Goal: Task Accomplishment & Management: Manage account settings

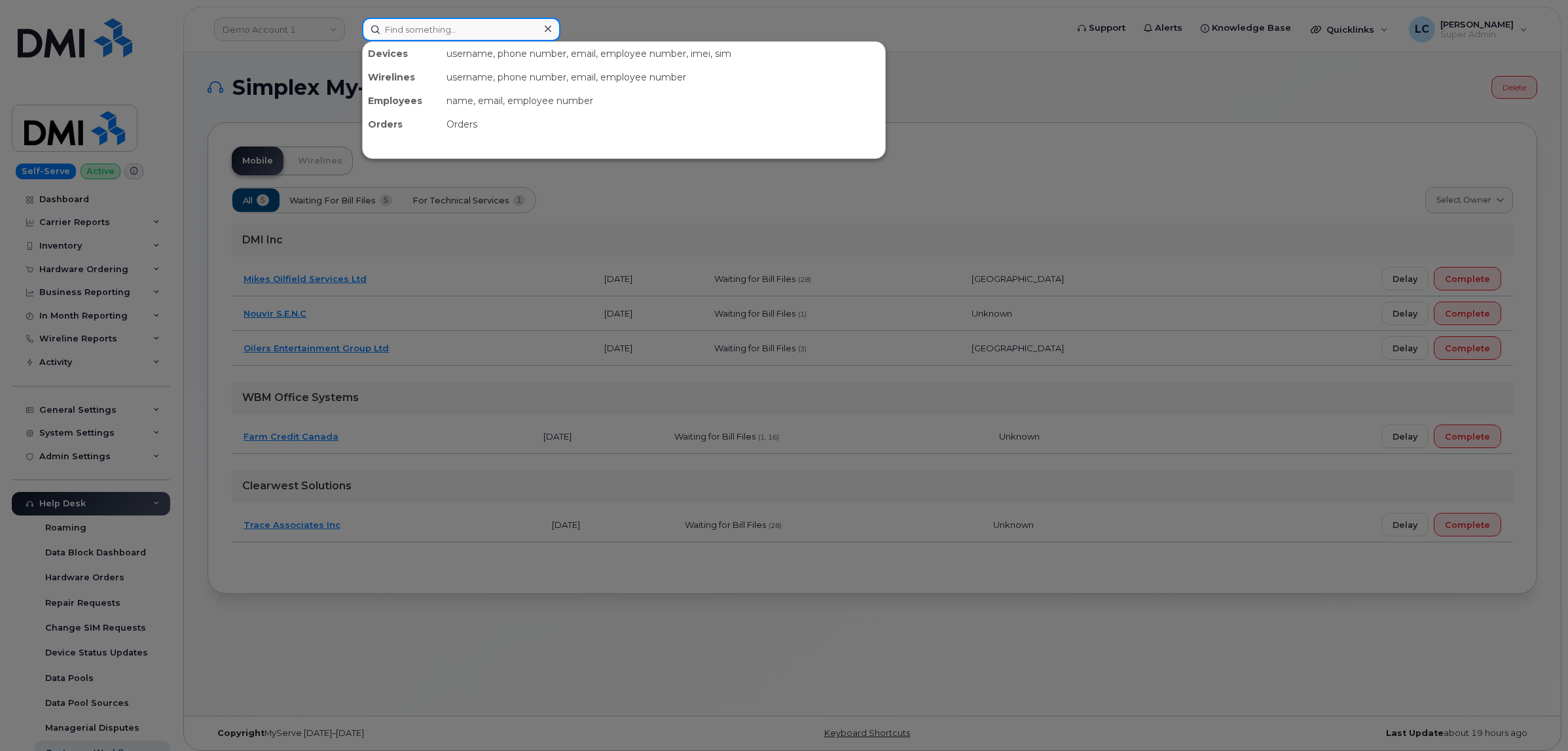
click at [432, 22] on input at bounding box center [461, 30] width 198 height 24
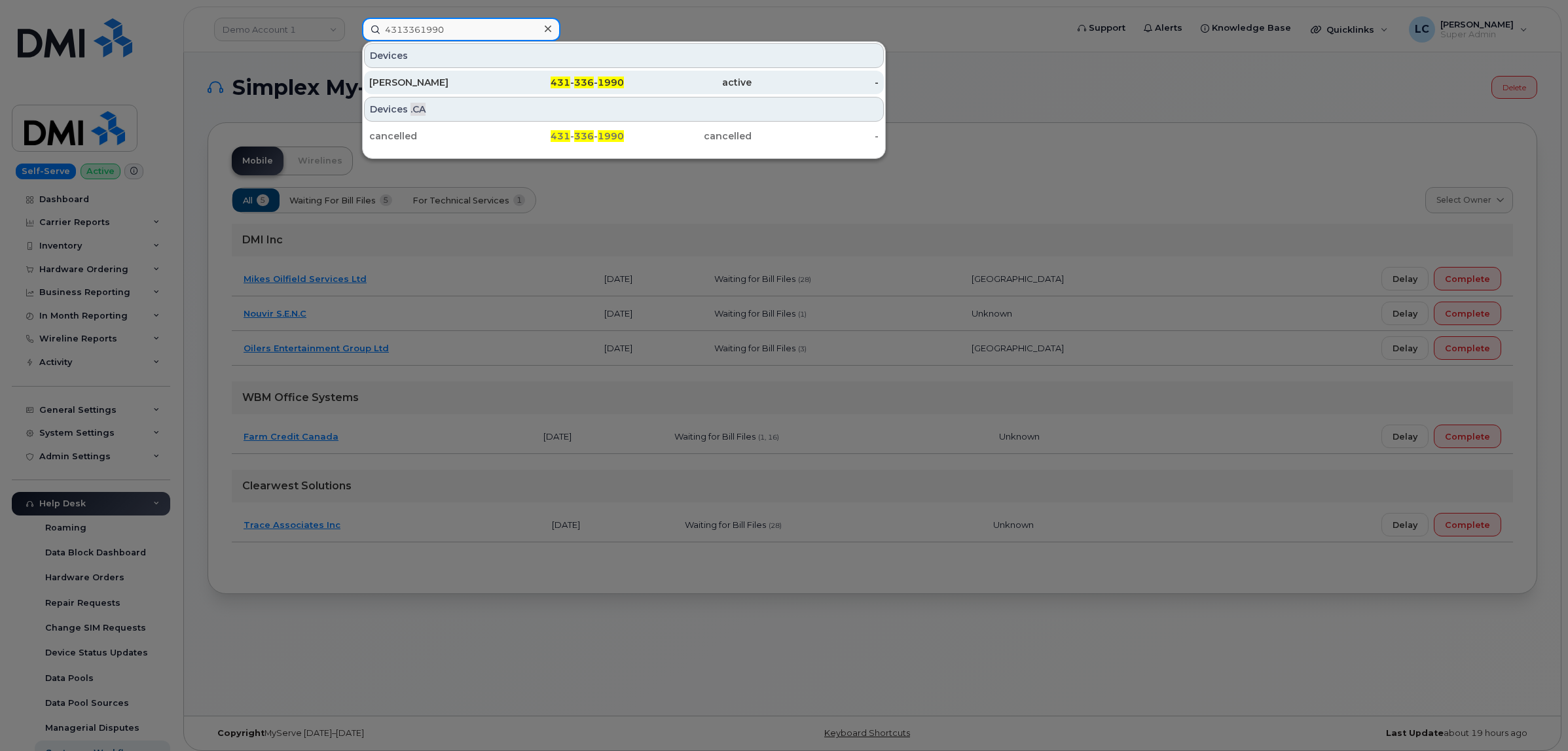
type input "4313361990"
click at [510, 83] on div "431 - 336 - 1990" at bounding box center [560, 82] width 127 height 13
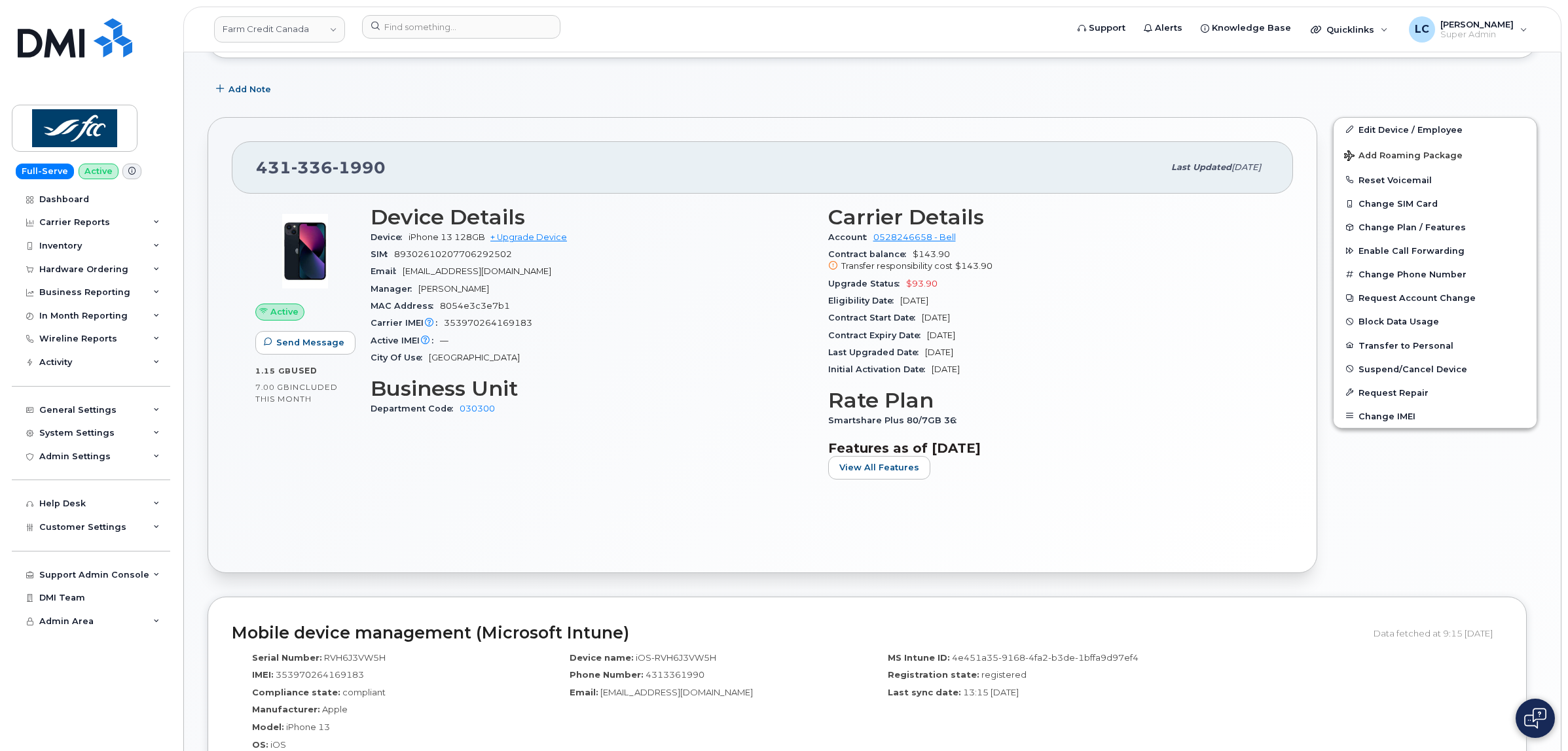
scroll to position [246, 0]
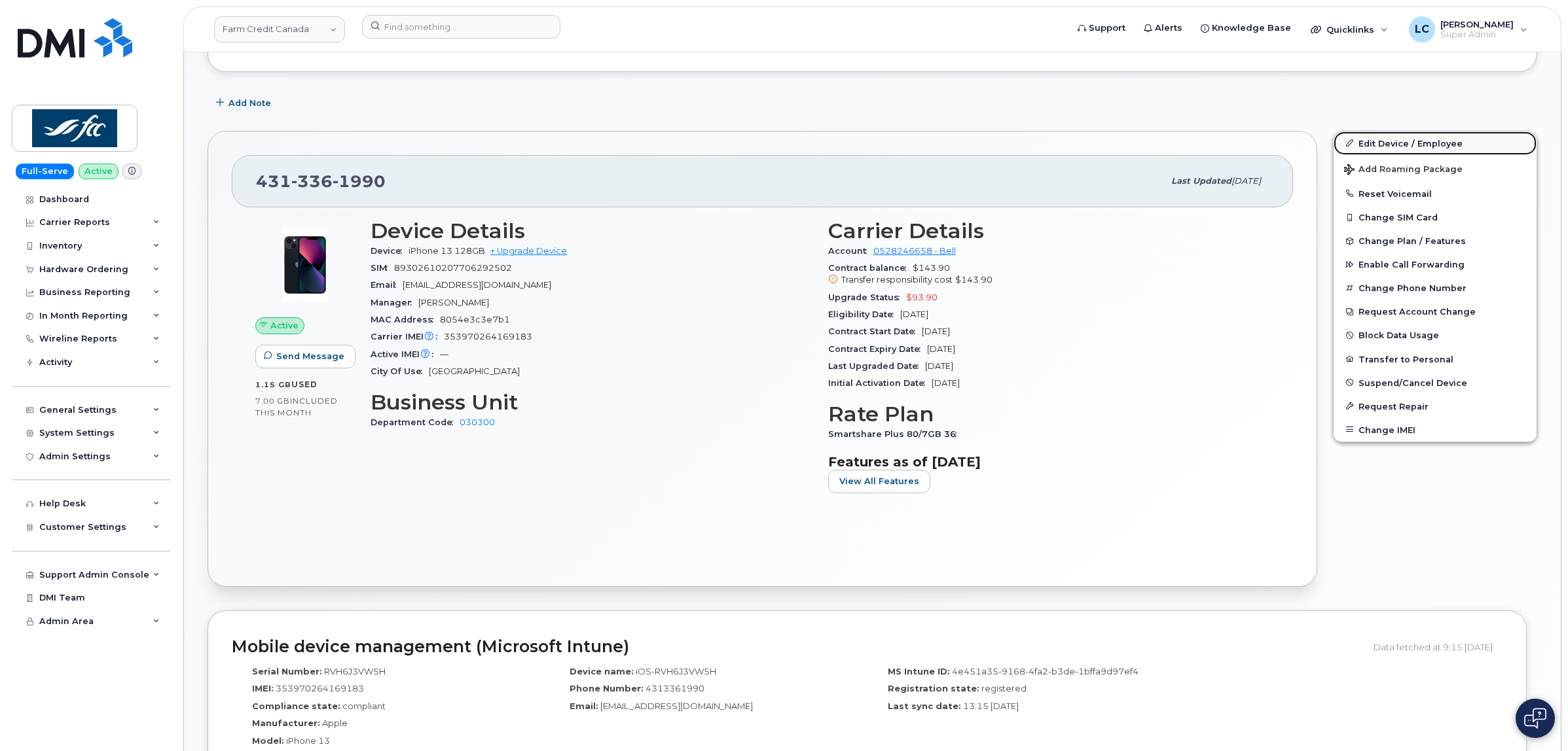
click at [1396, 145] on link "Edit Device / Employee" at bounding box center [1436, 143] width 203 height 24
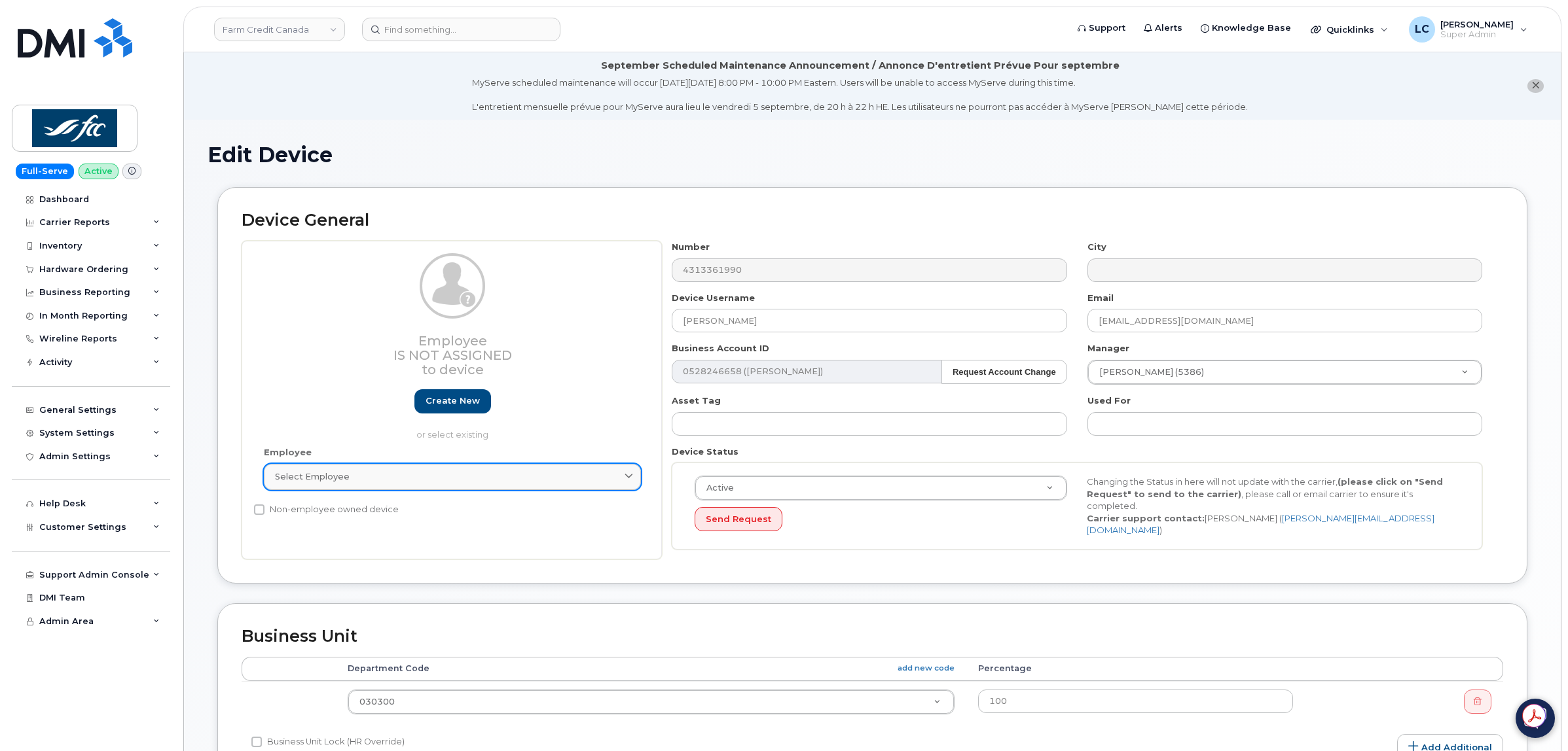
click at [433, 488] on link "Select employee" at bounding box center [452, 477] width 377 height 27
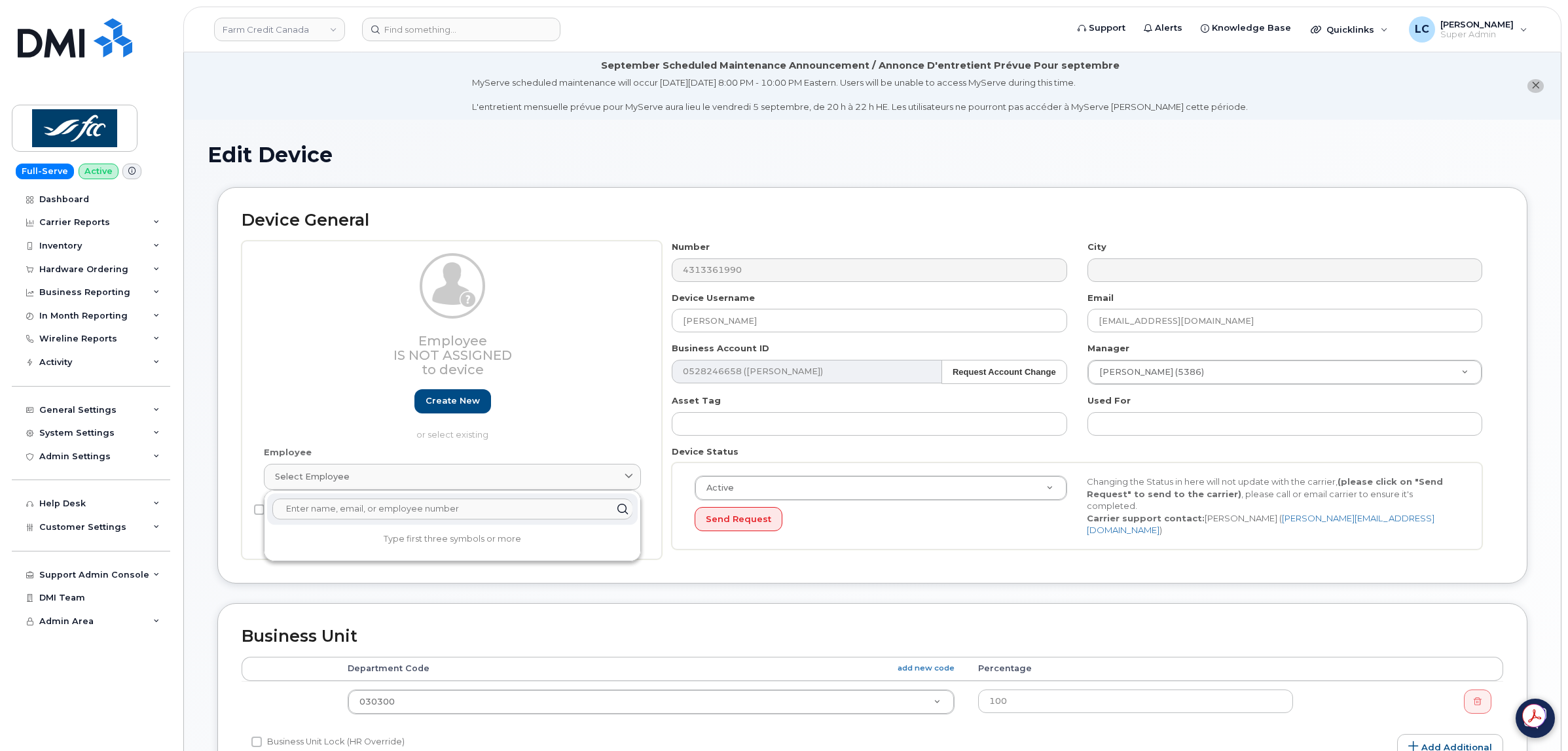
click at [424, 511] on input "text" at bounding box center [452, 508] width 360 height 21
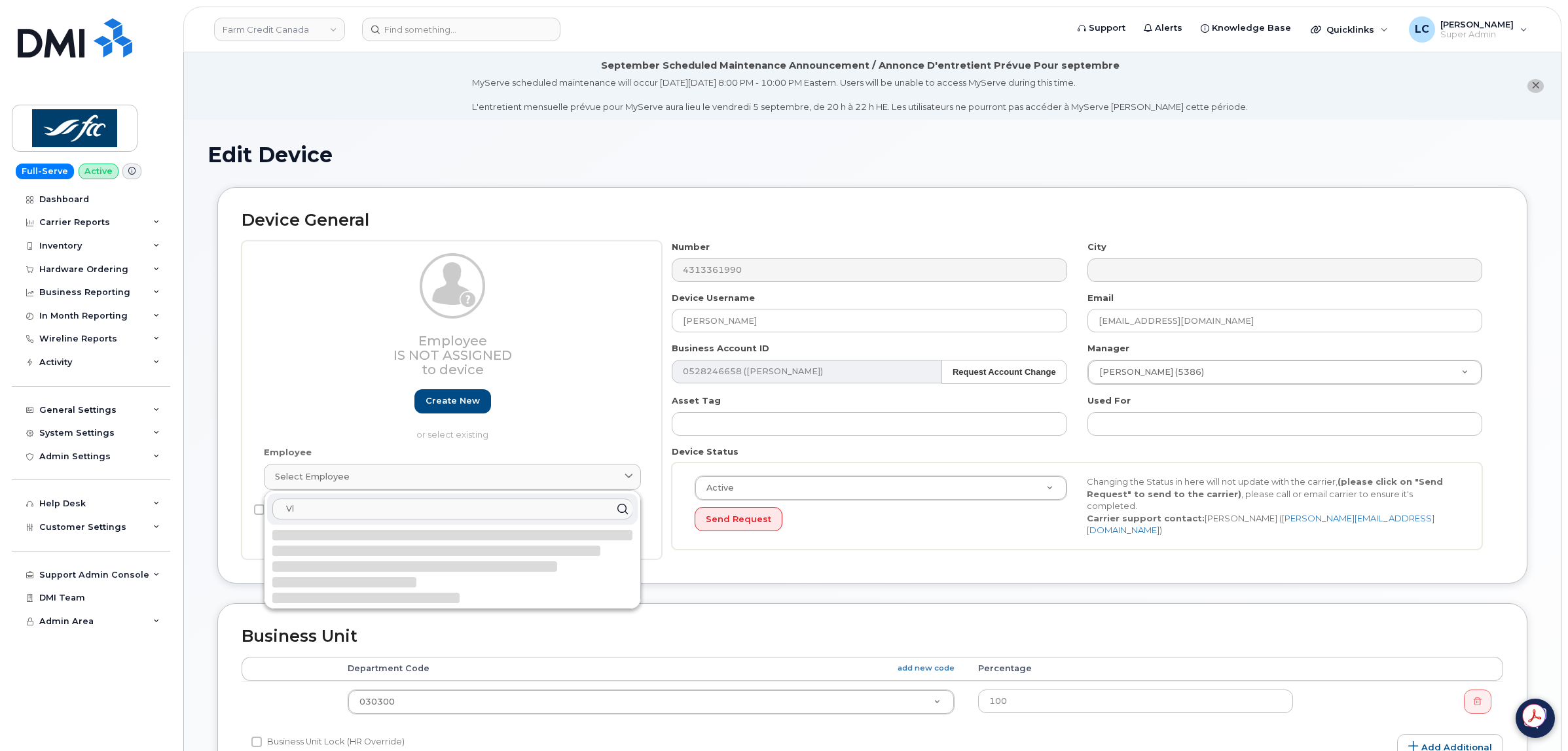
type input "V"
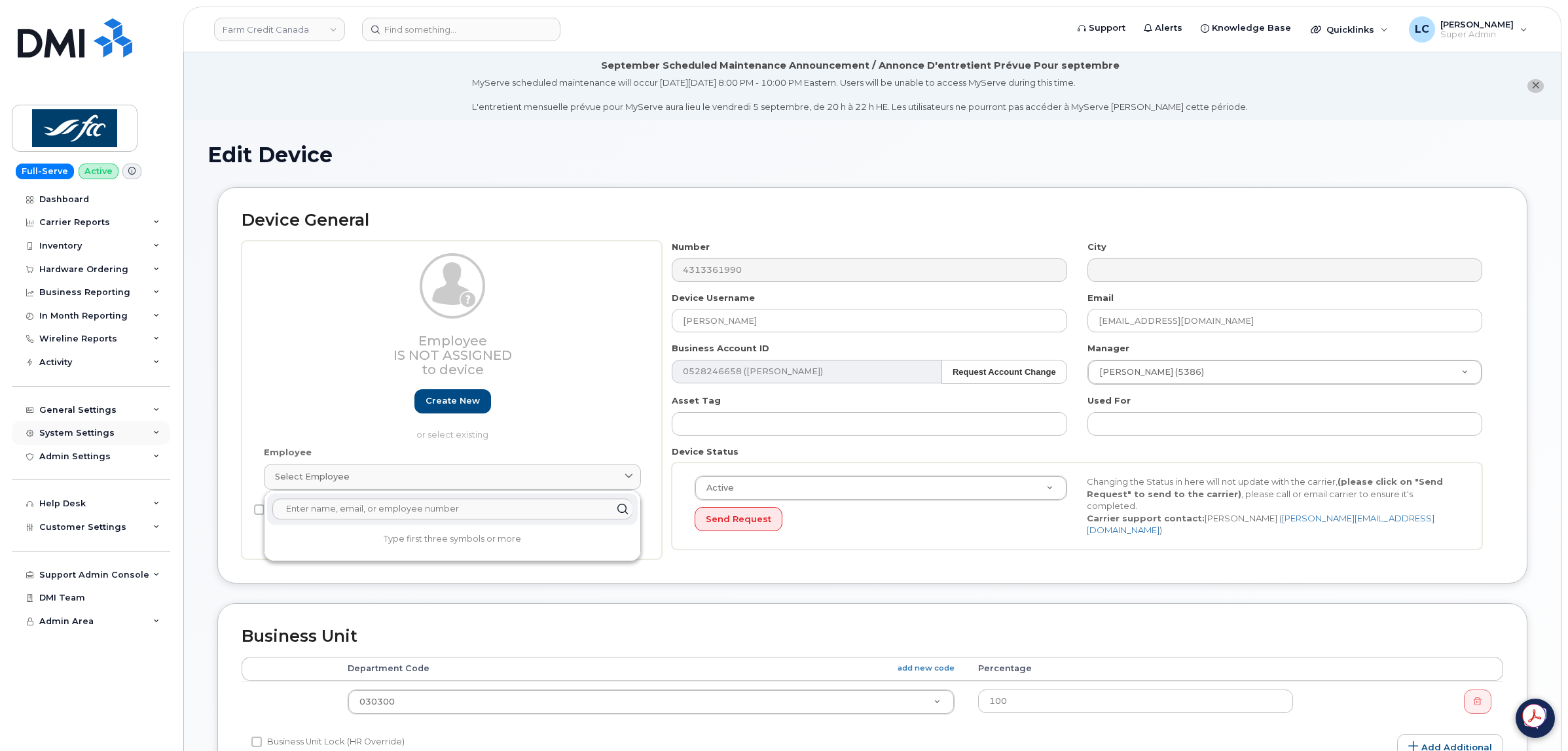
click at [110, 430] on div "System Settings" at bounding box center [91, 433] width 158 height 24
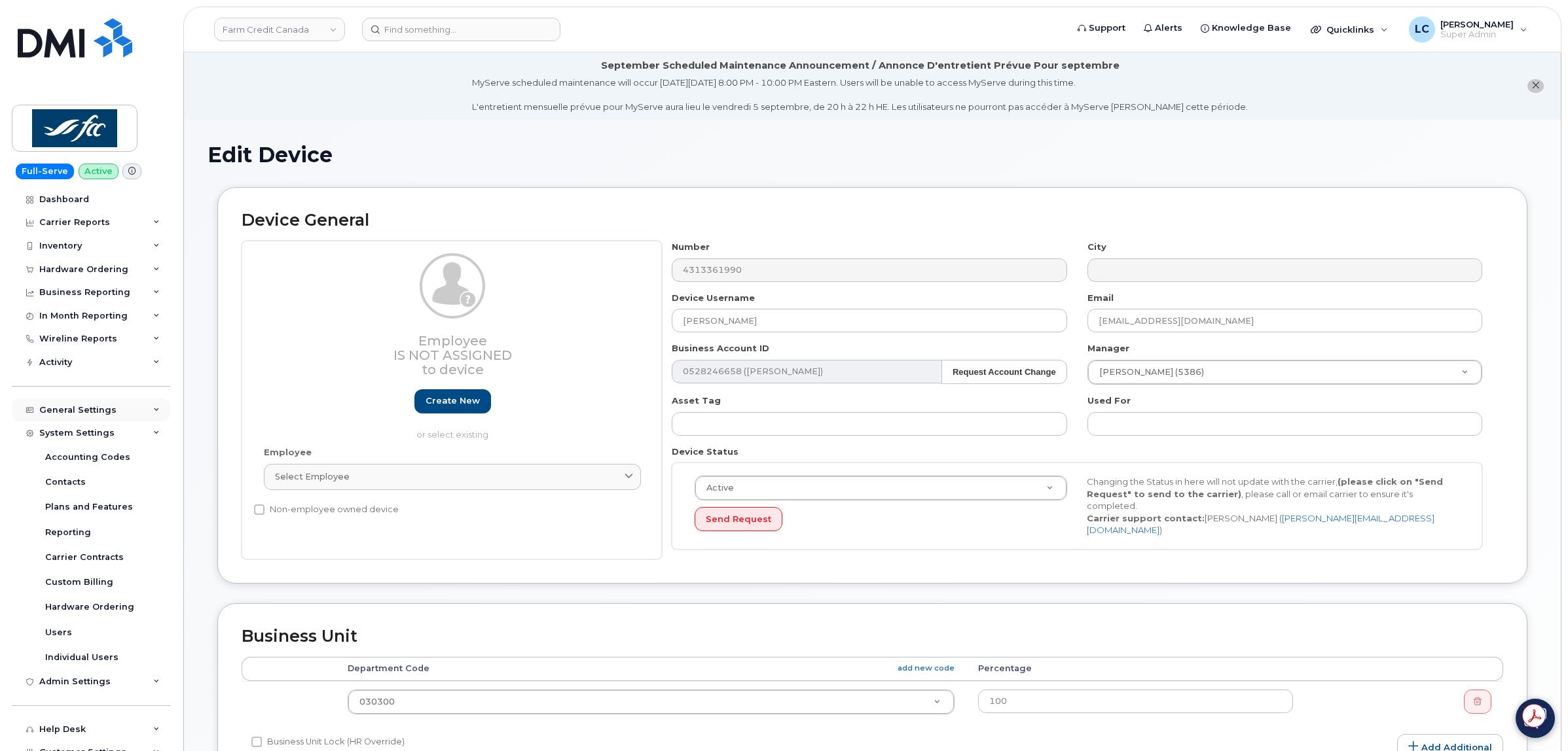
click at [118, 417] on div "General Settings" at bounding box center [91, 411] width 158 height 24
click at [106, 356] on div "Activity" at bounding box center [91, 362] width 158 height 24
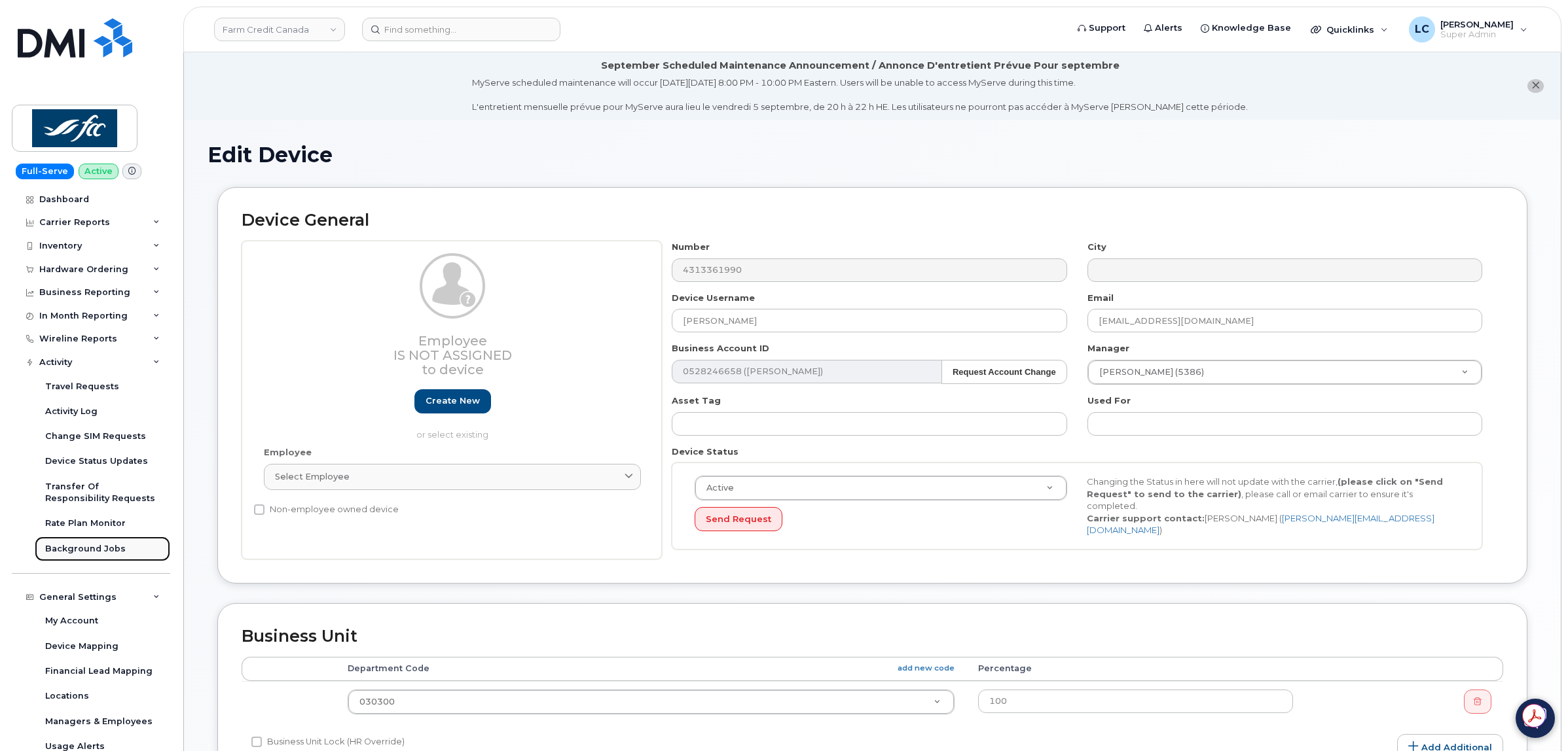
click at [99, 548] on div "Background Jobs" at bounding box center [86, 549] width 81 height 12
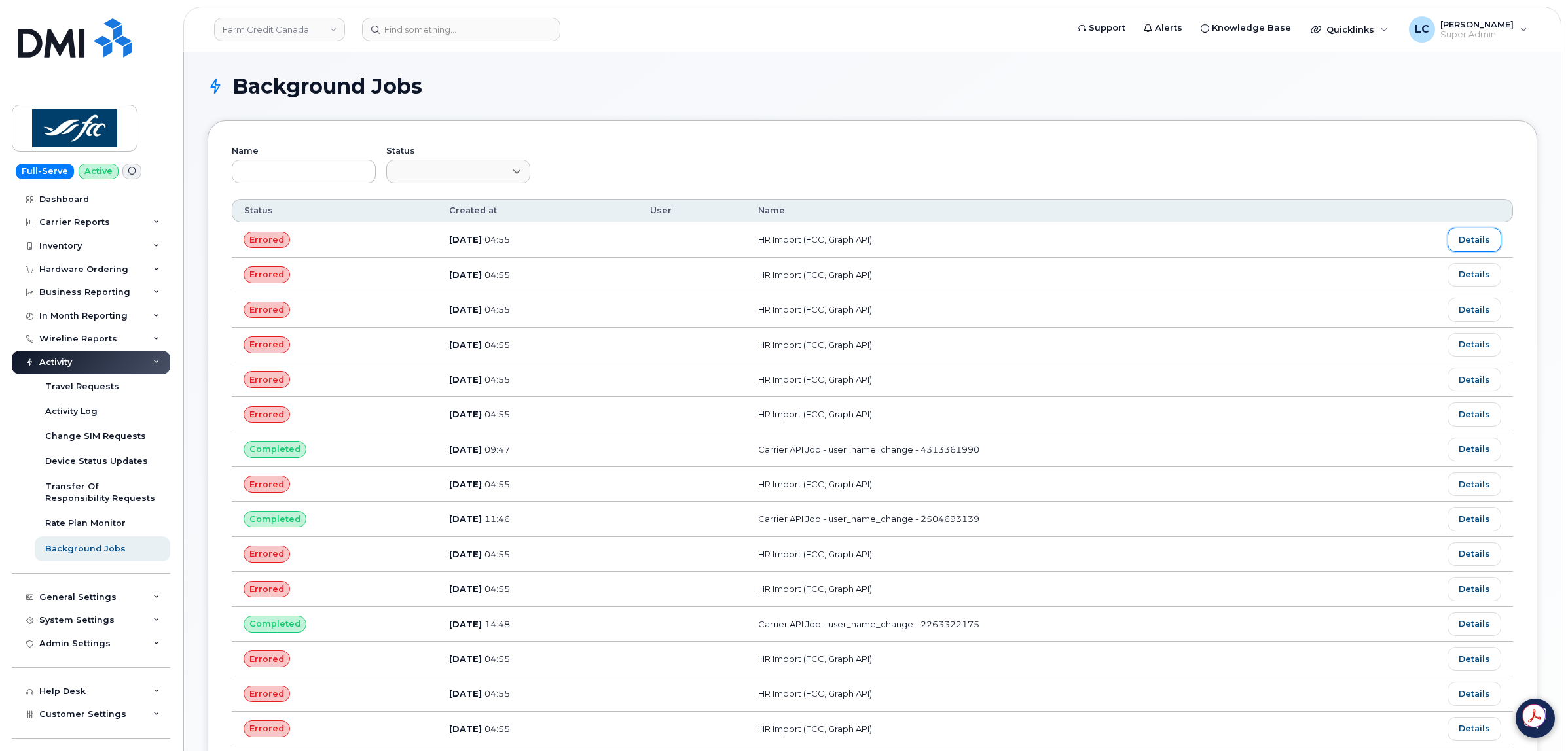
click at [1458, 240] on link "Details" at bounding box center [1474, 240] width 53 height 24
click at [957, 104] on div "Background Jobs Name Status Customize Filter Refresh Export Status Created at U…" at bounding box center [872, 615] width 1330 height 1079
drag, startPoint x: 850, startPoint y: 239, endPoint x: 901, endPoint y: 239, distance: 51.0
click at [901, 239] on td "HR Import (FCC, Graph API)" at bounding box center [1038, 239] width 583 height 35
click at [826, 138] on div "Name Status Customize Filter Refresh Export Status Created at User Name Errored…" at bounding box center [872, 638] width 1330 height 1034
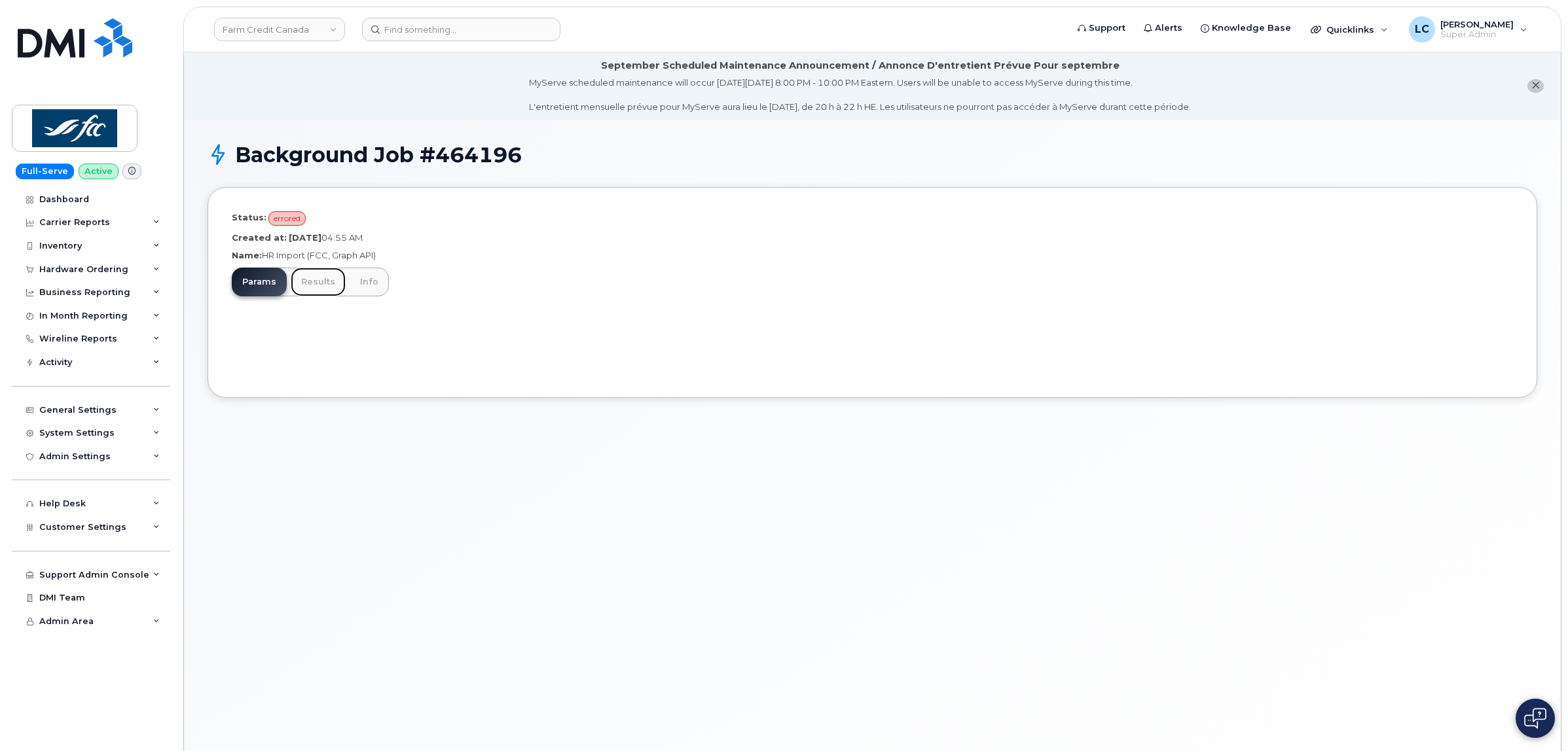
click at [326, 282] on link "Results" at bounding box center [318, 281] width 55 height 29
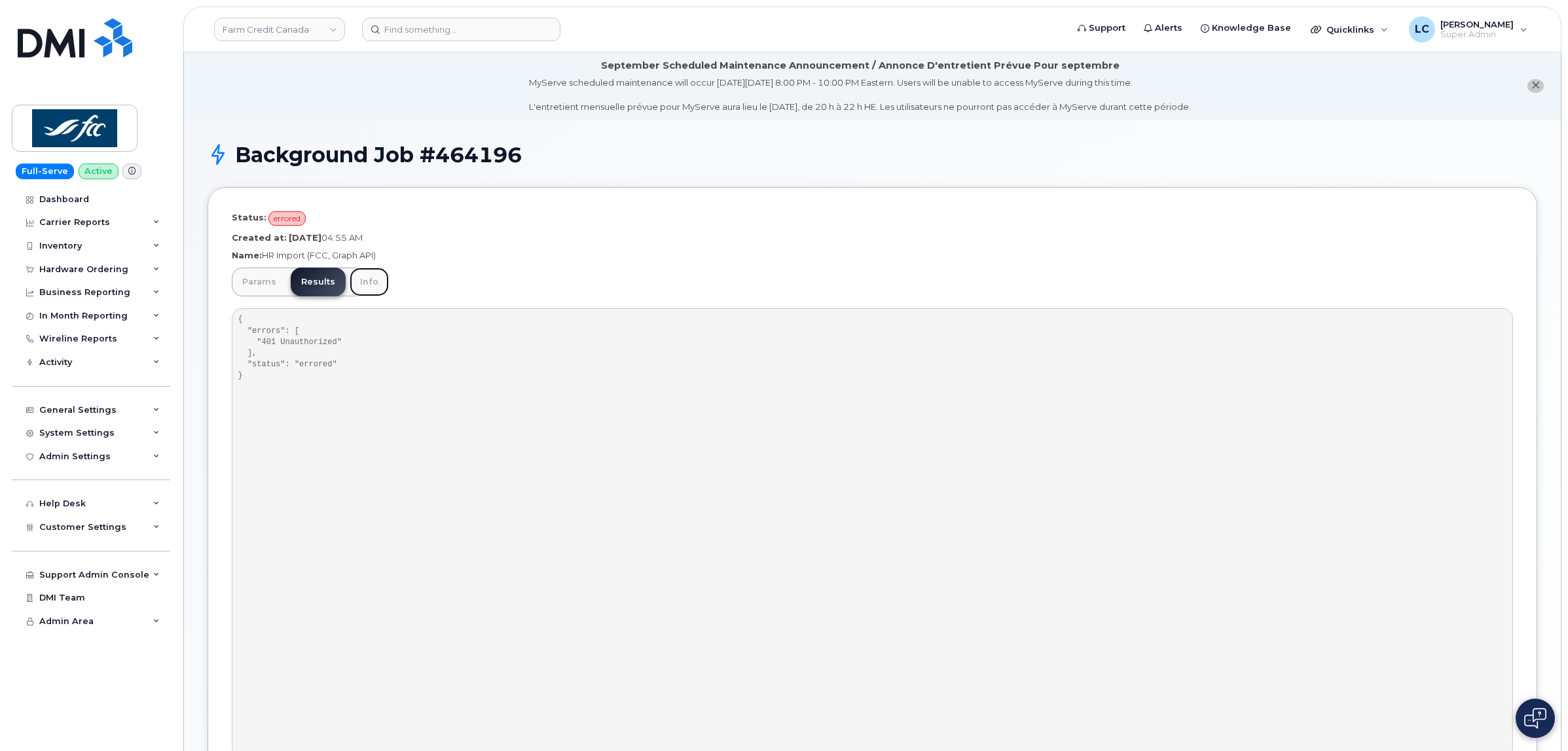
click at [363, 279] on link "Info" at bounding box center [369, 281] width 39 height 29
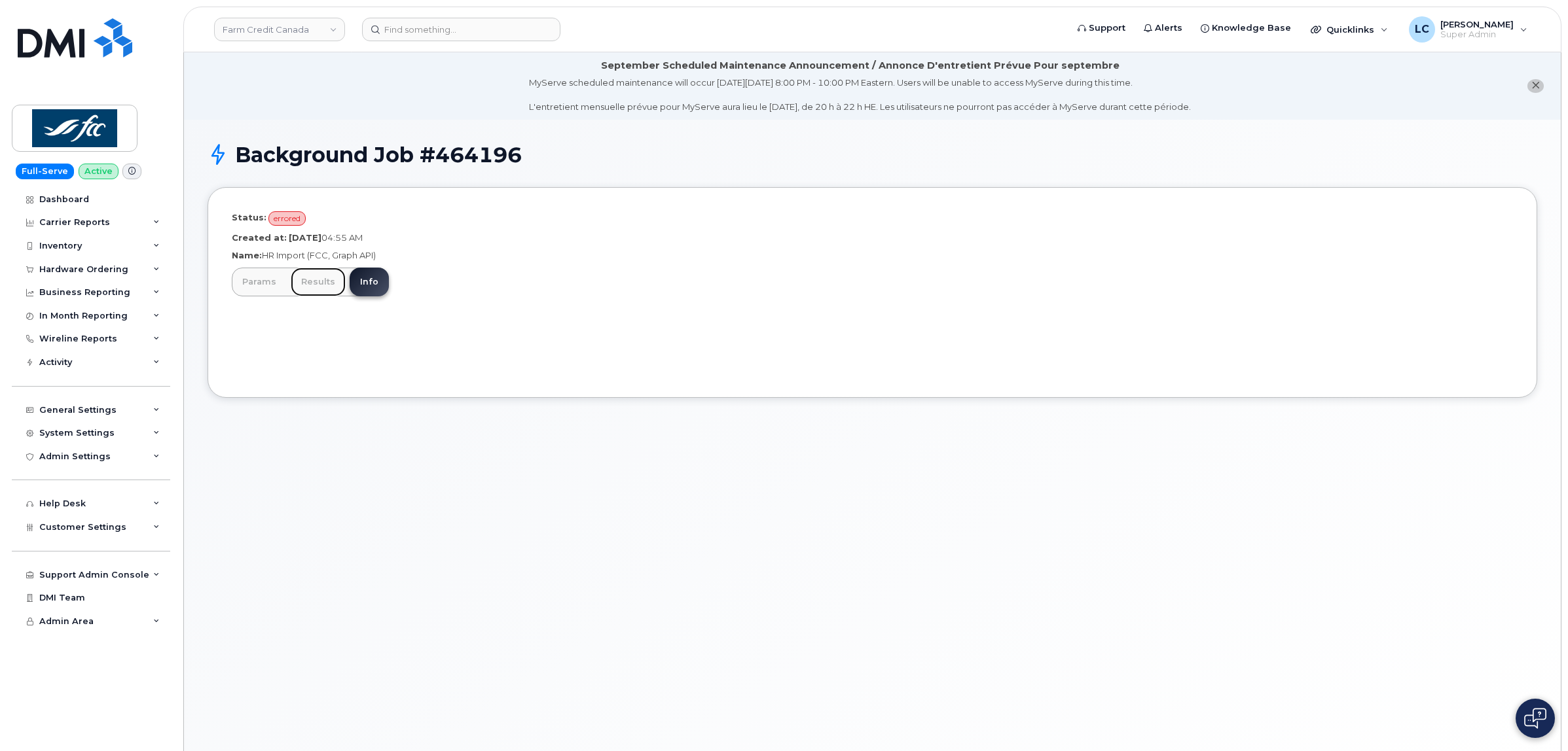
click at [295, 279] on link "Results" at bounding box center [318, 281] width 55 height 29
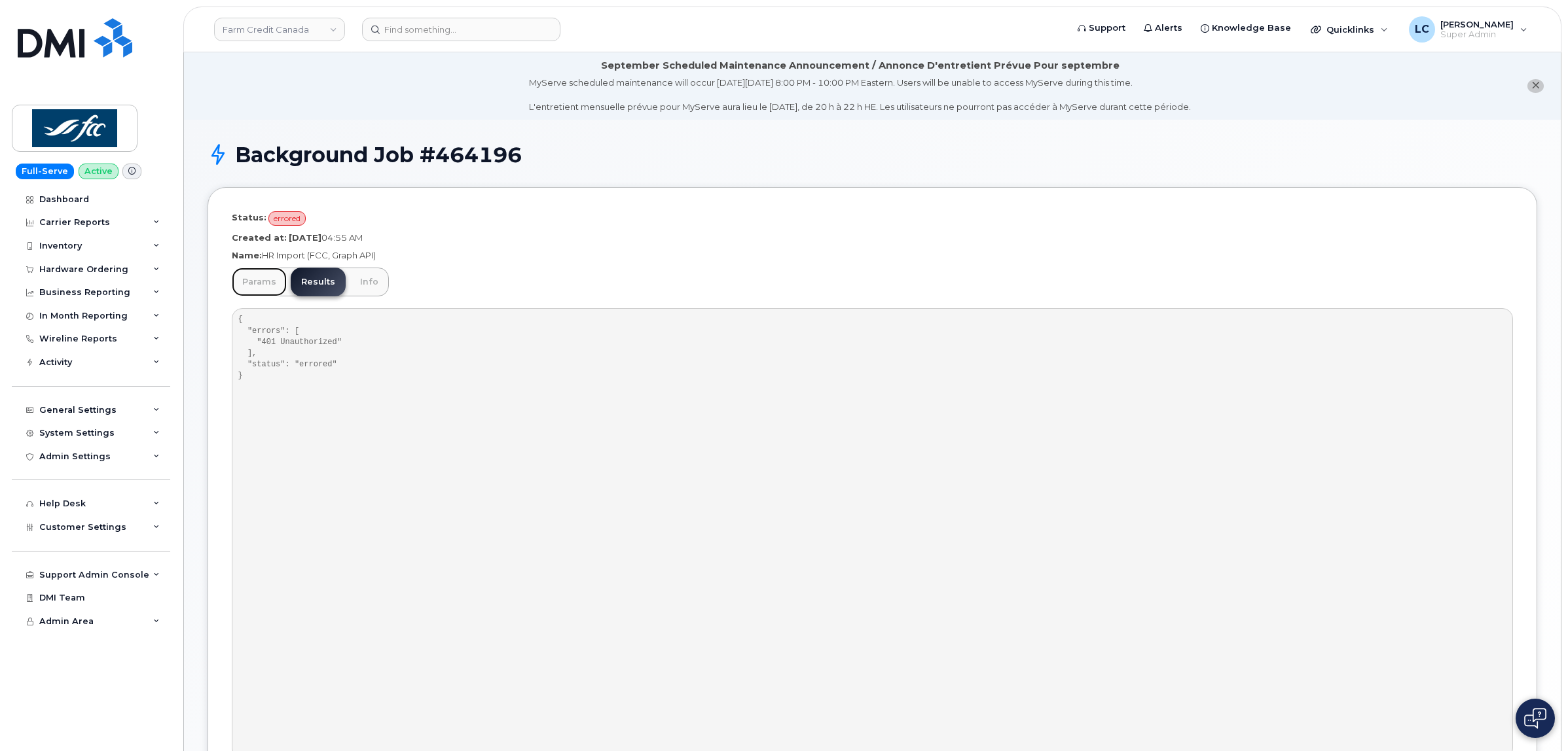
click at [259, 278] on link "Params" at bounding box center [260, 281] width 55 height 29
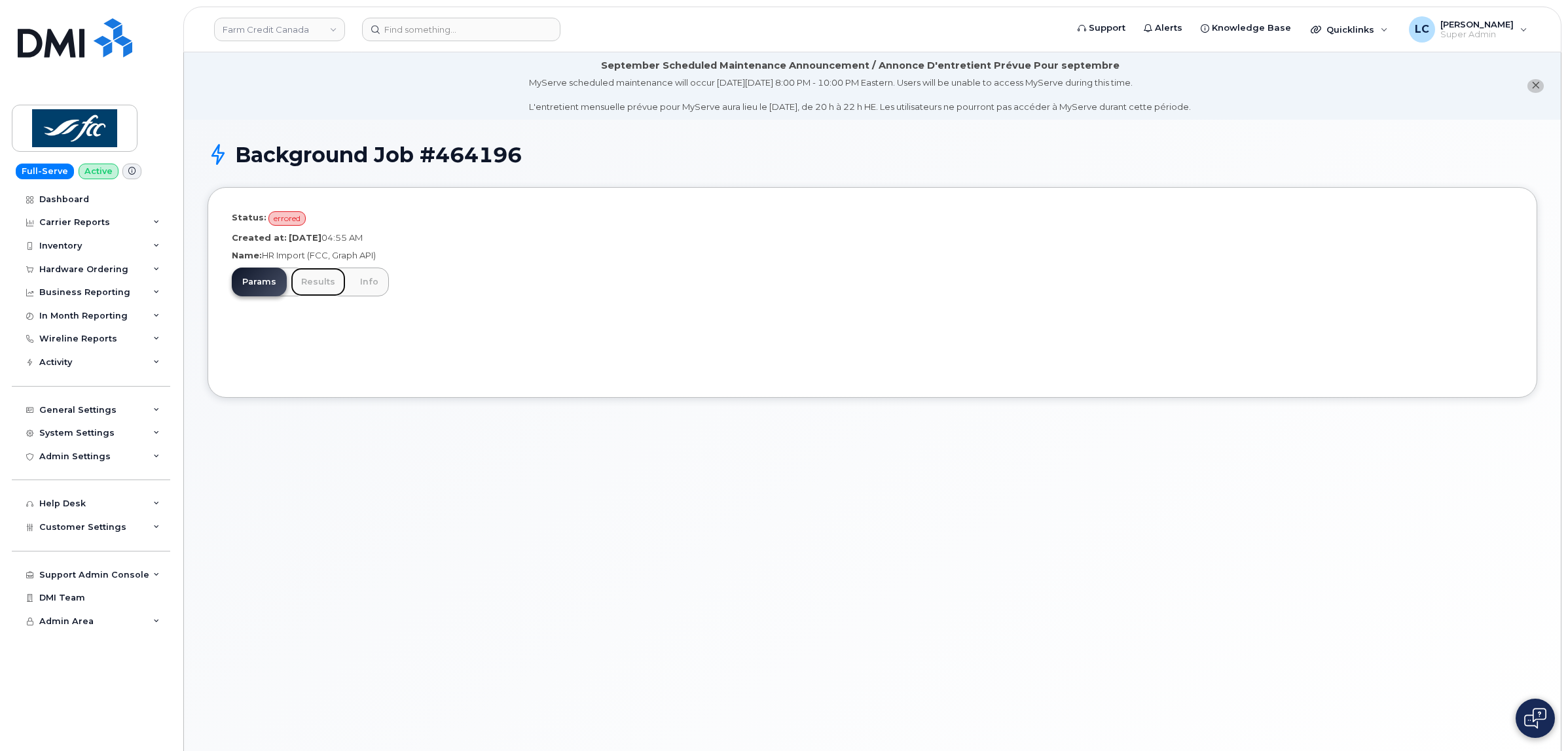
drag, startPoint x: 306, startPoint y: 279, endPoint x: 314, endPoint y: 272, distance: 10.6
click at [306, 279] on link "Results" at bounding box center [318, 281] width 55 height 29
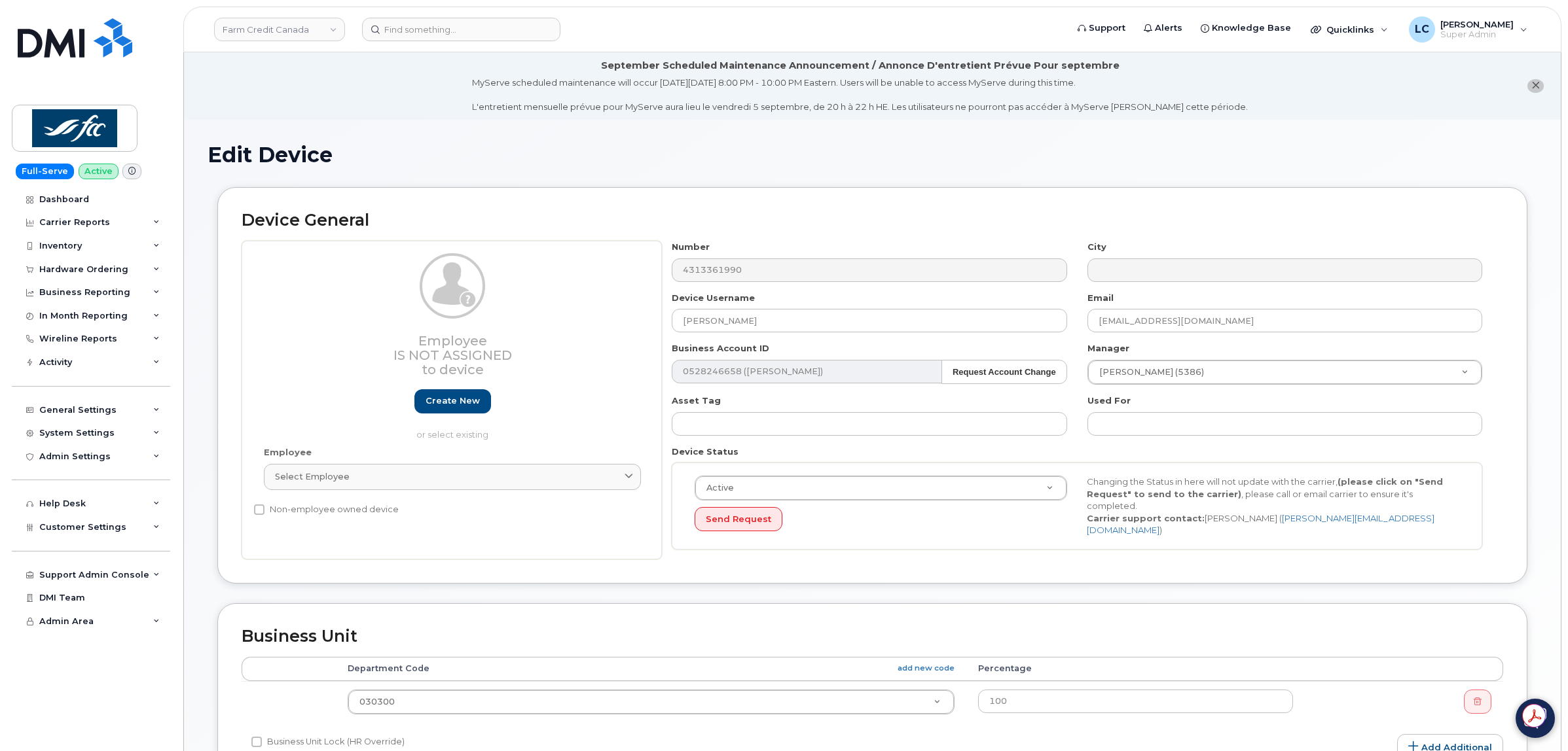
click at [650, 269] on div "Employee Is not assigned to device Create new or select existing Employee Selec…" at bounding box center [873, 400] width 1262 height 319
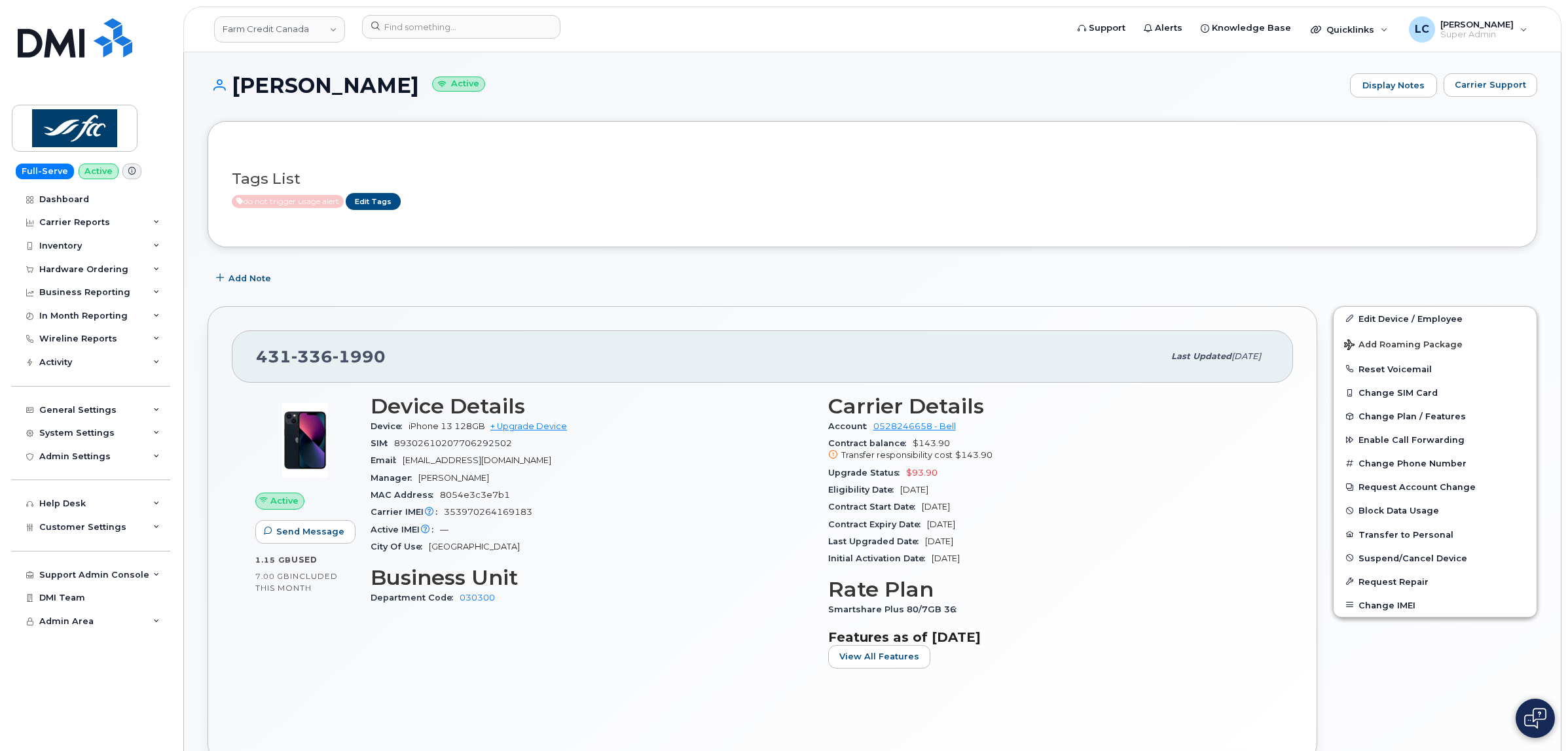
scroll to position [164, 0]
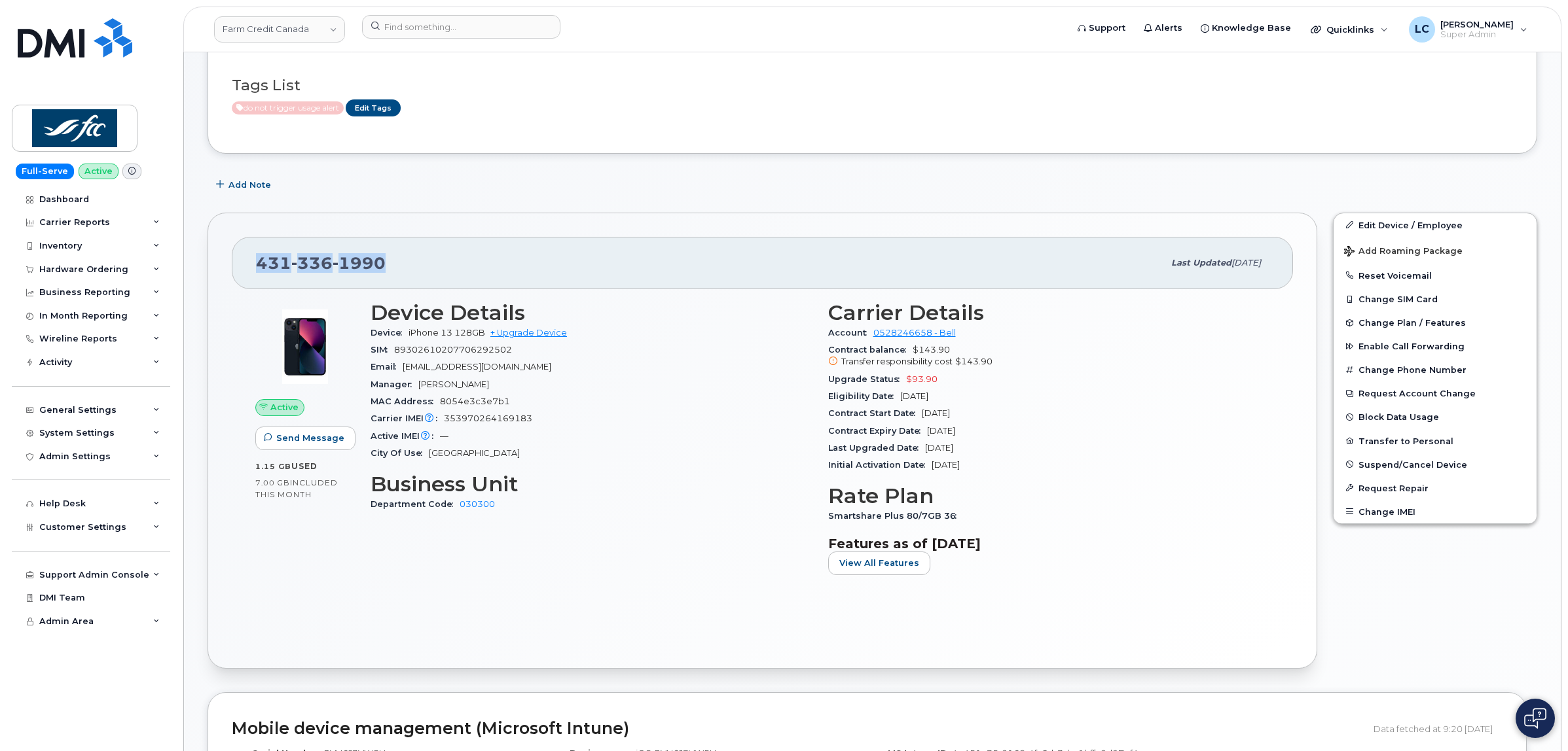
drag, startPoint x: 384, startPoint y: 267, endPoint x: 221, endPoint y: 260, distance: 163.2
click at [221, 260] on div "431 336 1990 Last updated Aug 29, 2025 Active Send Message 1.15 GB  used 7.00 G…" at bounding box center [762, 440] width 1110 height 456
copy span "431 336 1990"
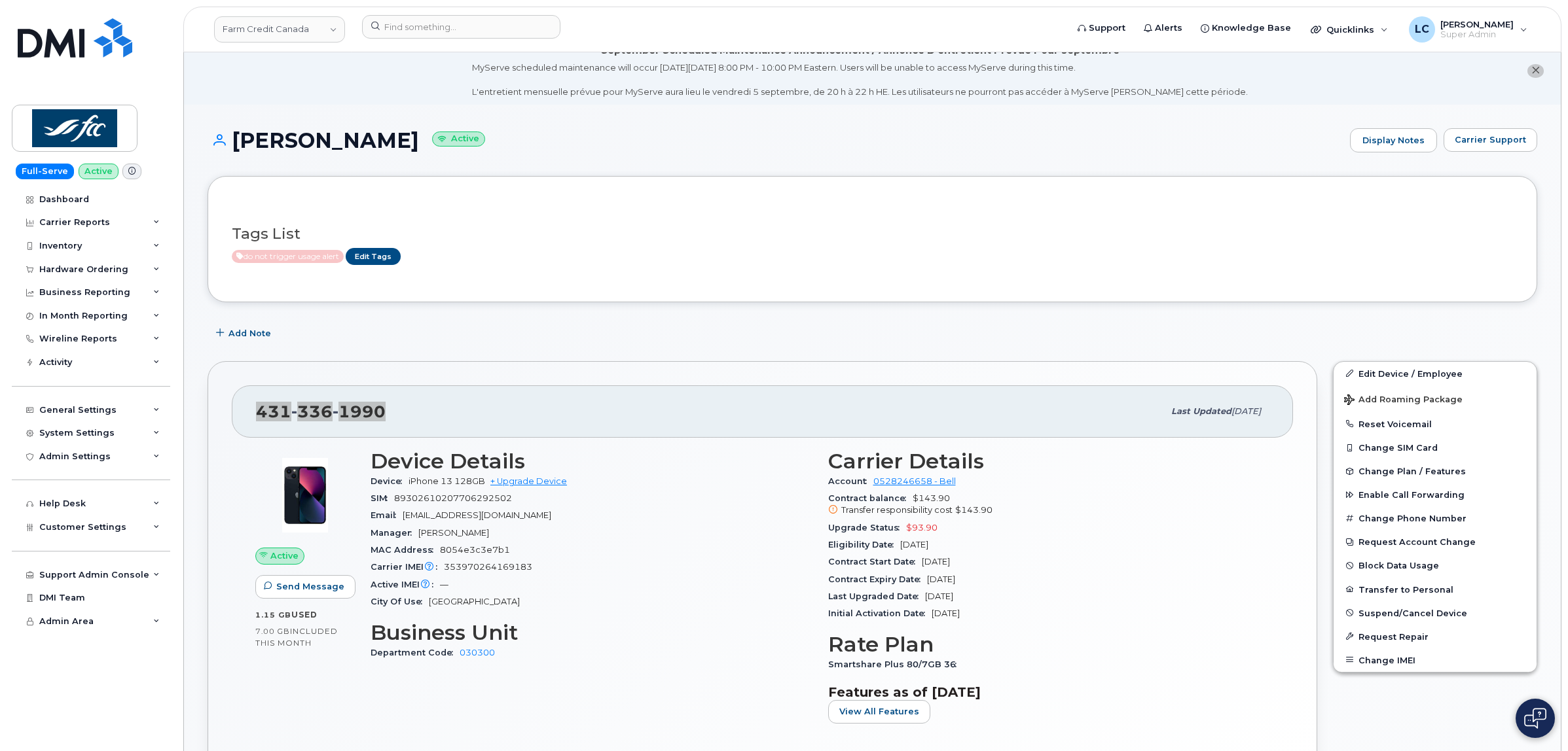
scroll to position [0, 0]
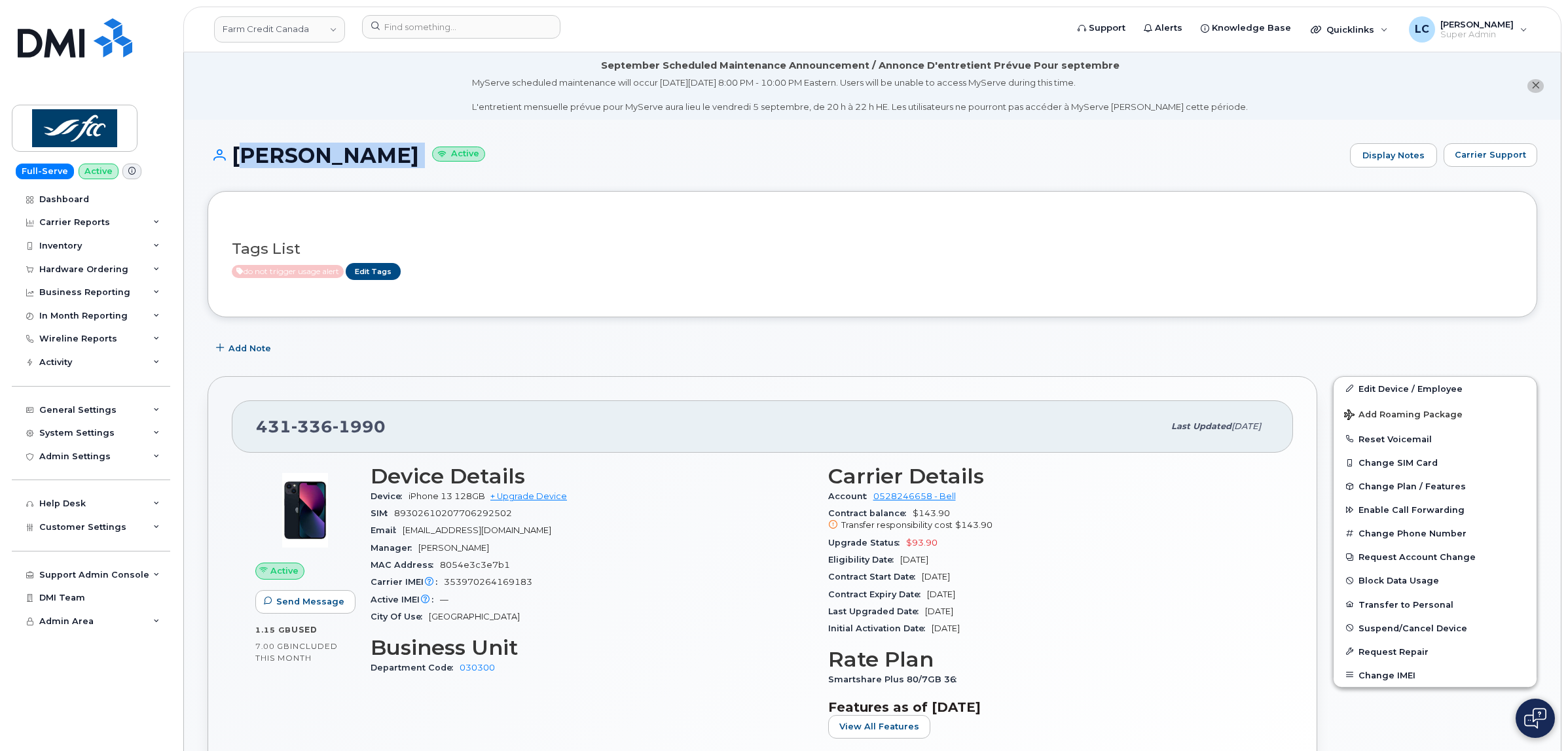
drag, startPoint x: 445, startPoint y: 154, endPoint x: 236, endPoint y: 158, distance: 209.0
click at [236, 158] on h1 "Vlada Okhrimchuk Active" at bounding box center [775, 155] width 1136 height 23
copy h1 "[PERSON_NAME]"
